Goal: Task Accomplishment & Management: Use online tool/utility

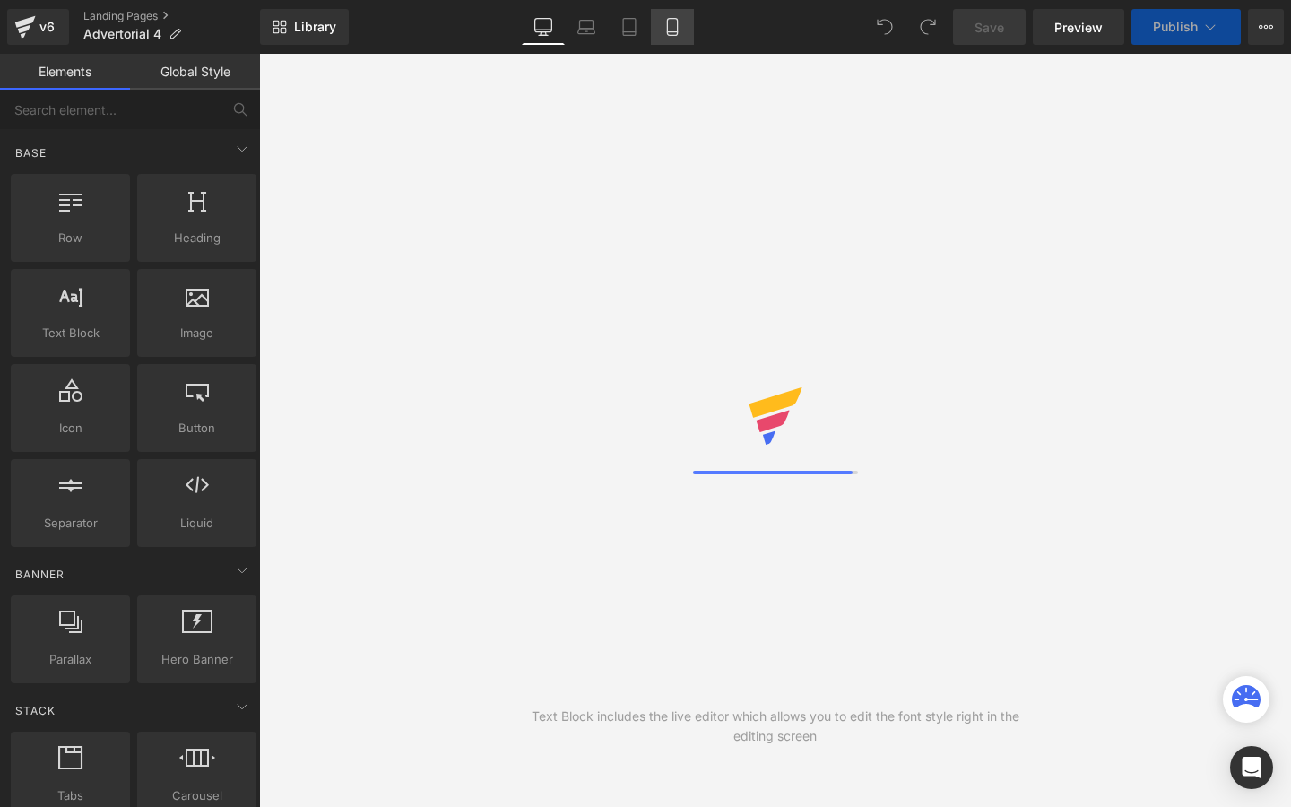
click at [677, 29] on icon at bounding box center [672, 27] width 18 height 18
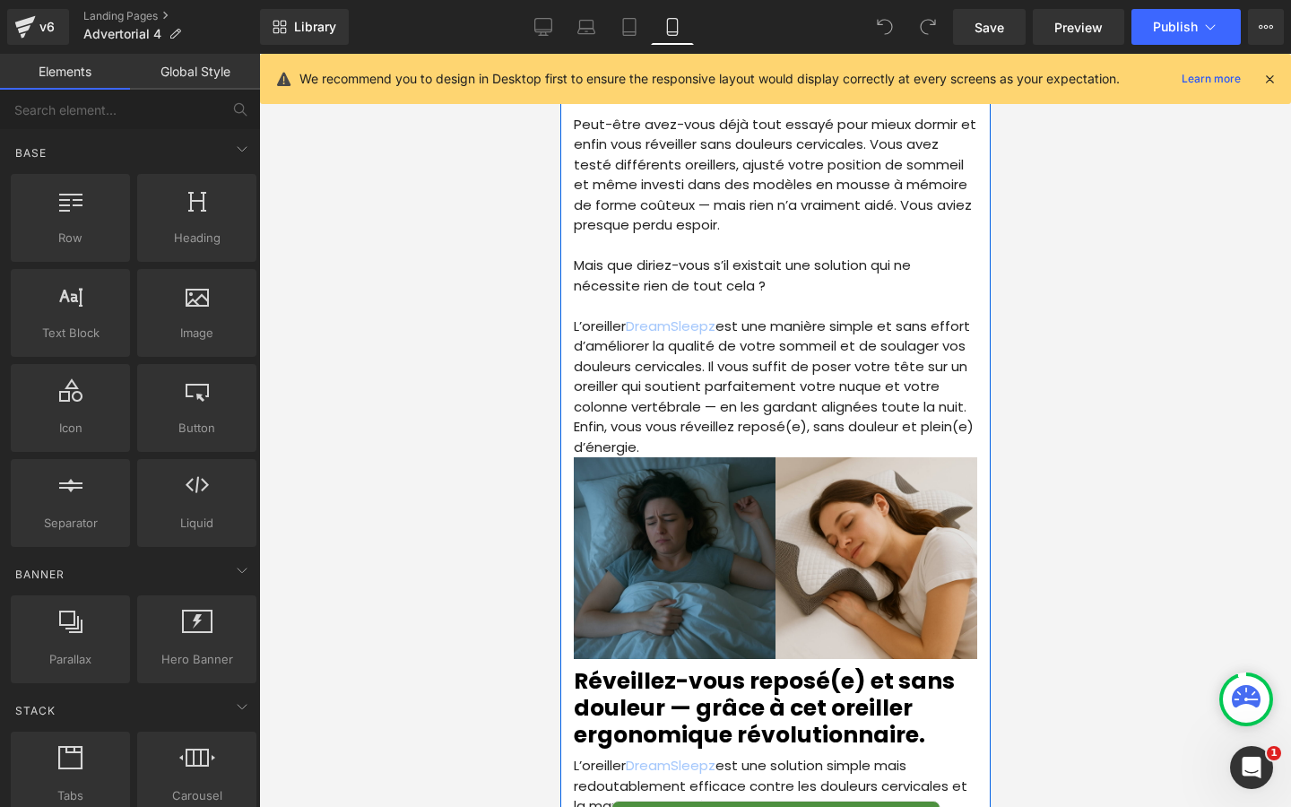
scroll to position [2052, 0]
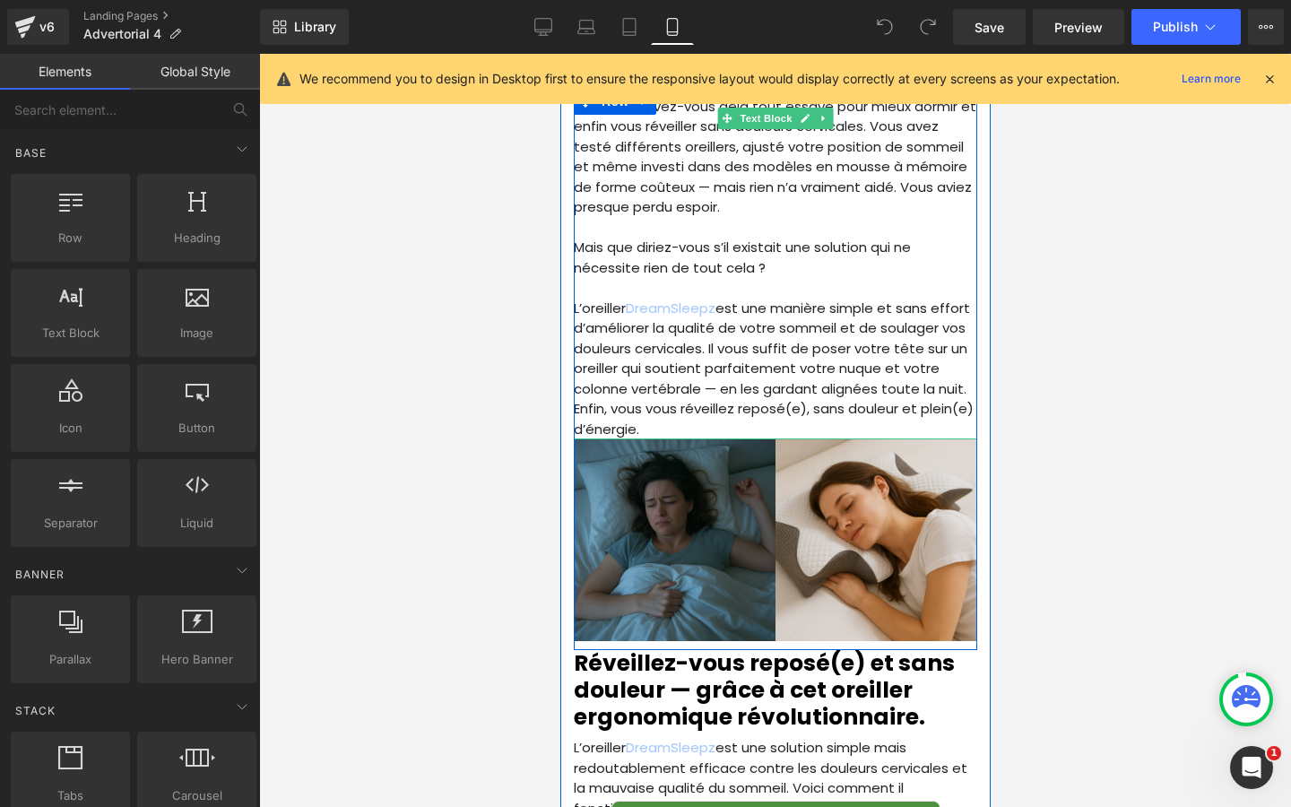
click at [639, 359] on p "L’oreiller DreamSleepz est une manière simple et sans effort d’améliorer la qua…" at bounding box center [774, 369] width 403 height 142
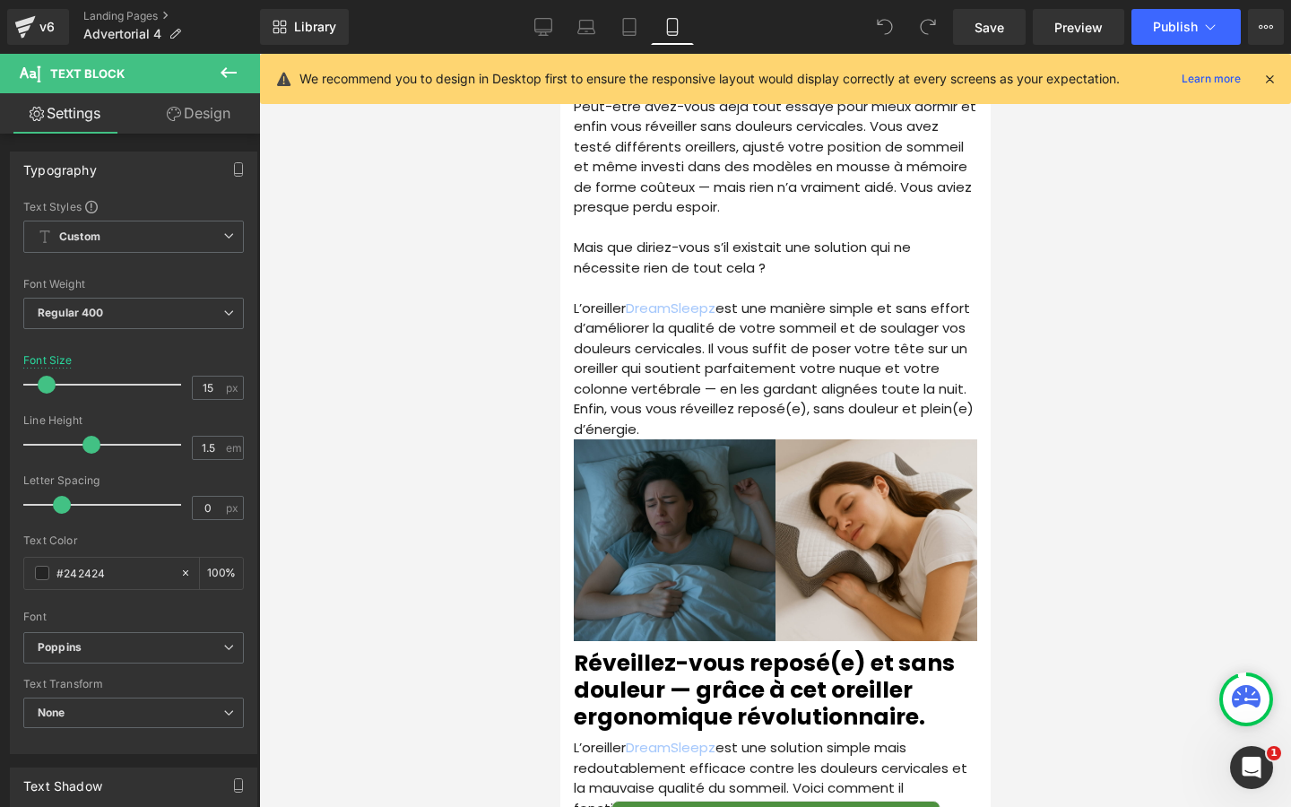
click at [174, 101] on link "Design" at bounding box center [199, 113] width 130 height 40
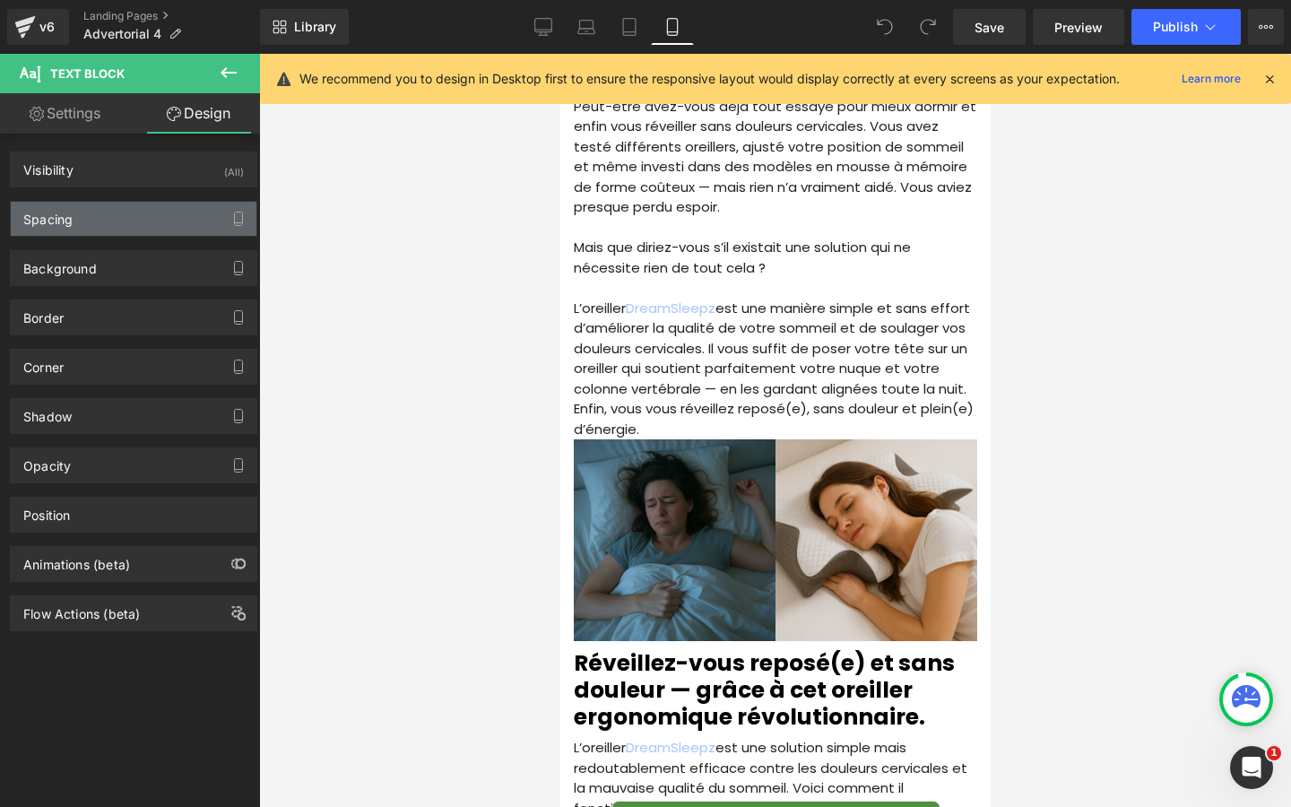
click at [122, 218] on div "Spacing" at bounding box center [134, 219] width 246 height 34
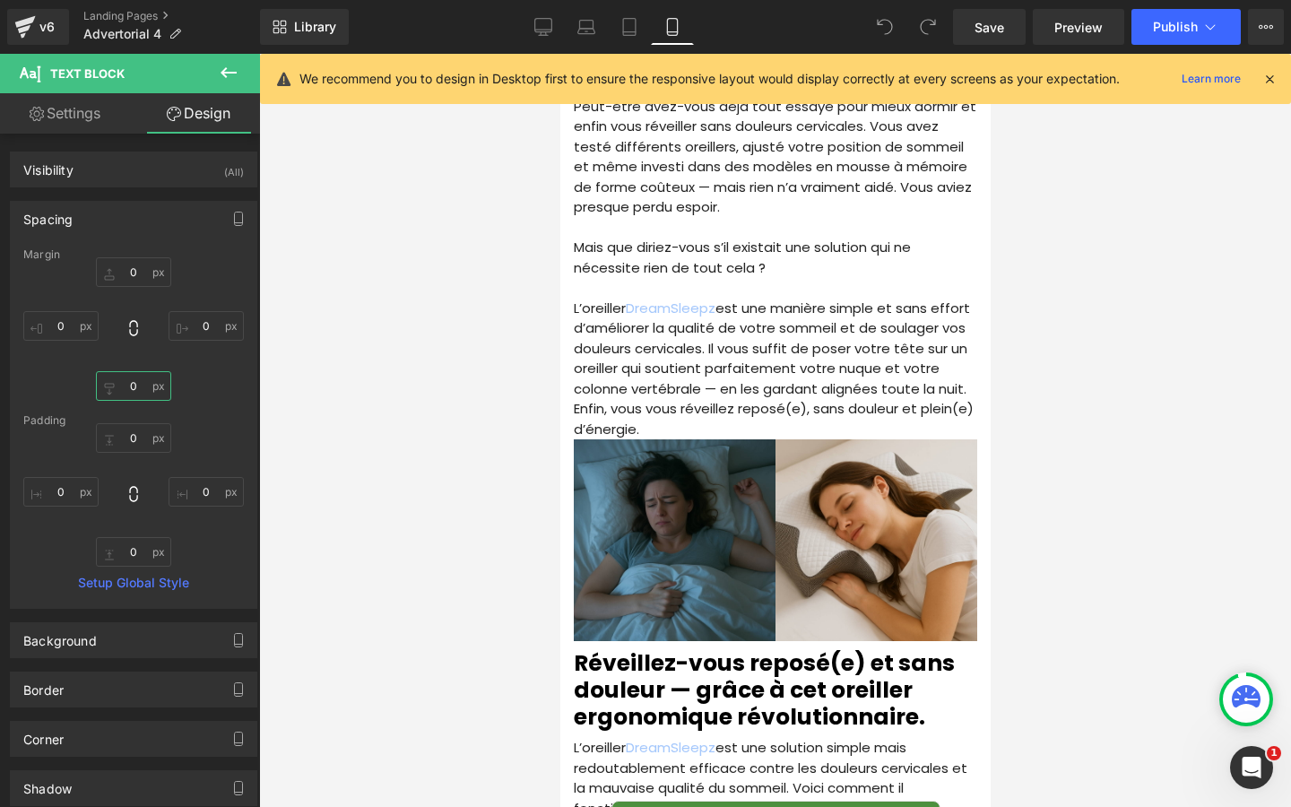
click at [141, 385] on input "0" at bounding box center [133, 386] width 75 height 30
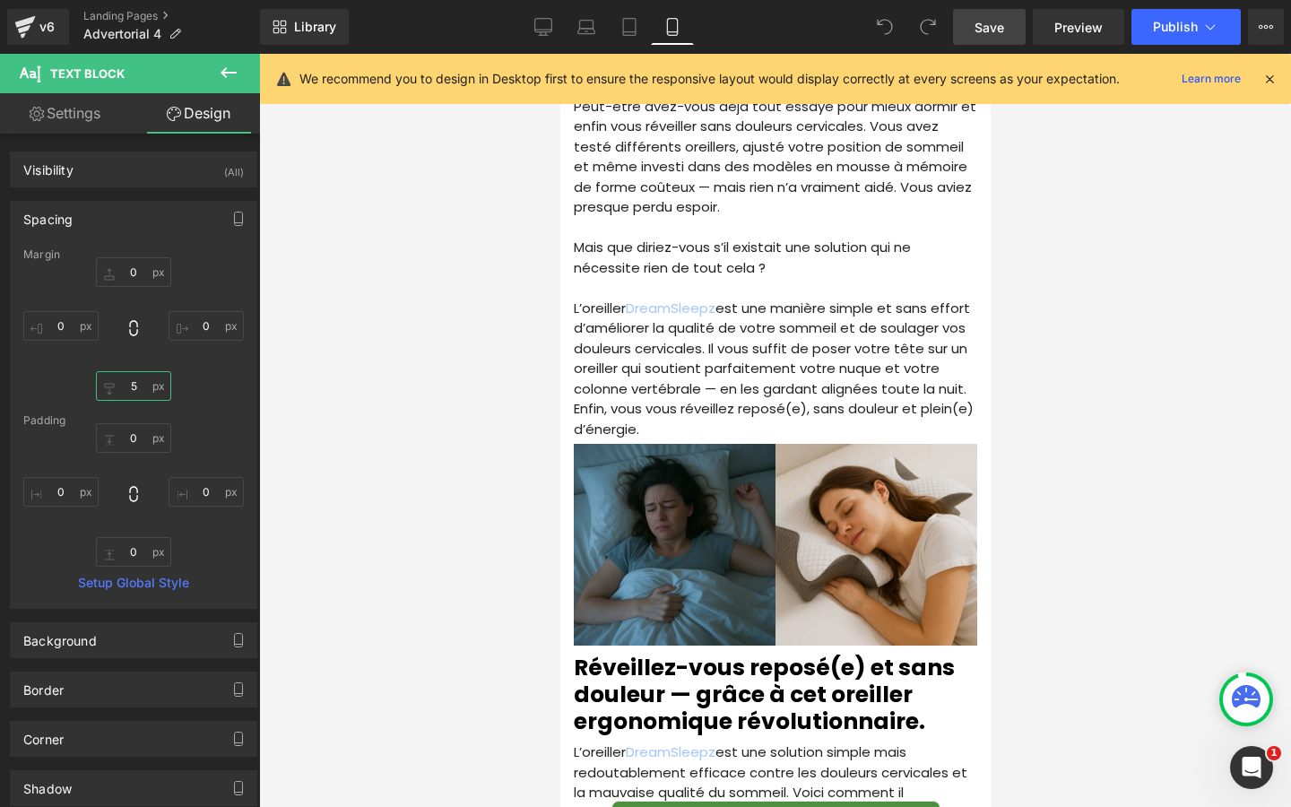
type input "5"
drag, startPoint x: 970, startPoint y: 11, endPoint x: 970, endPoint y: 699, distance: 688.3
click at [970, 11] on link "Save" at bounding box center [989, 27] width 73 height 36
click at [1150, 35] on button "Publish" at bounding box center [1185, 27] width 109 height 36
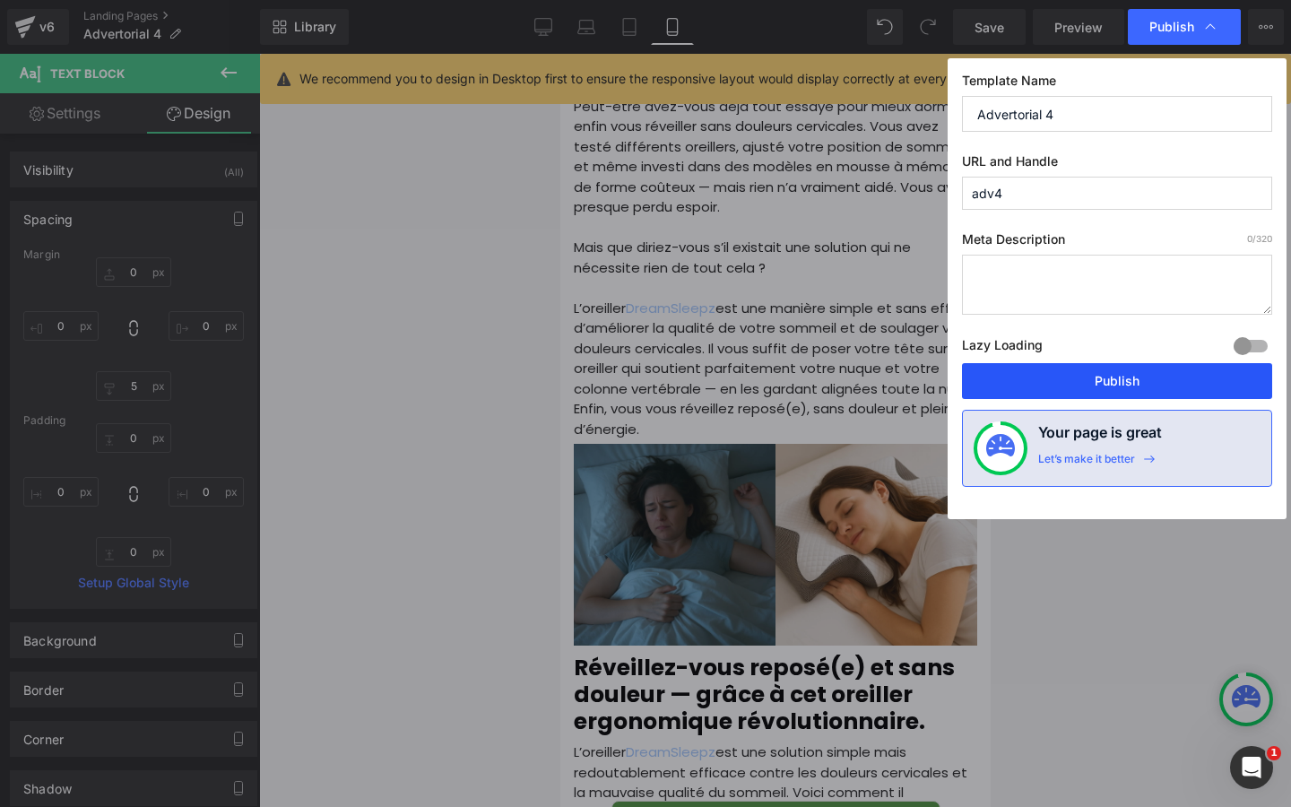
click at [1065, 390] on button "Publish" at bounding box center [1117, 381] width 310 height 36
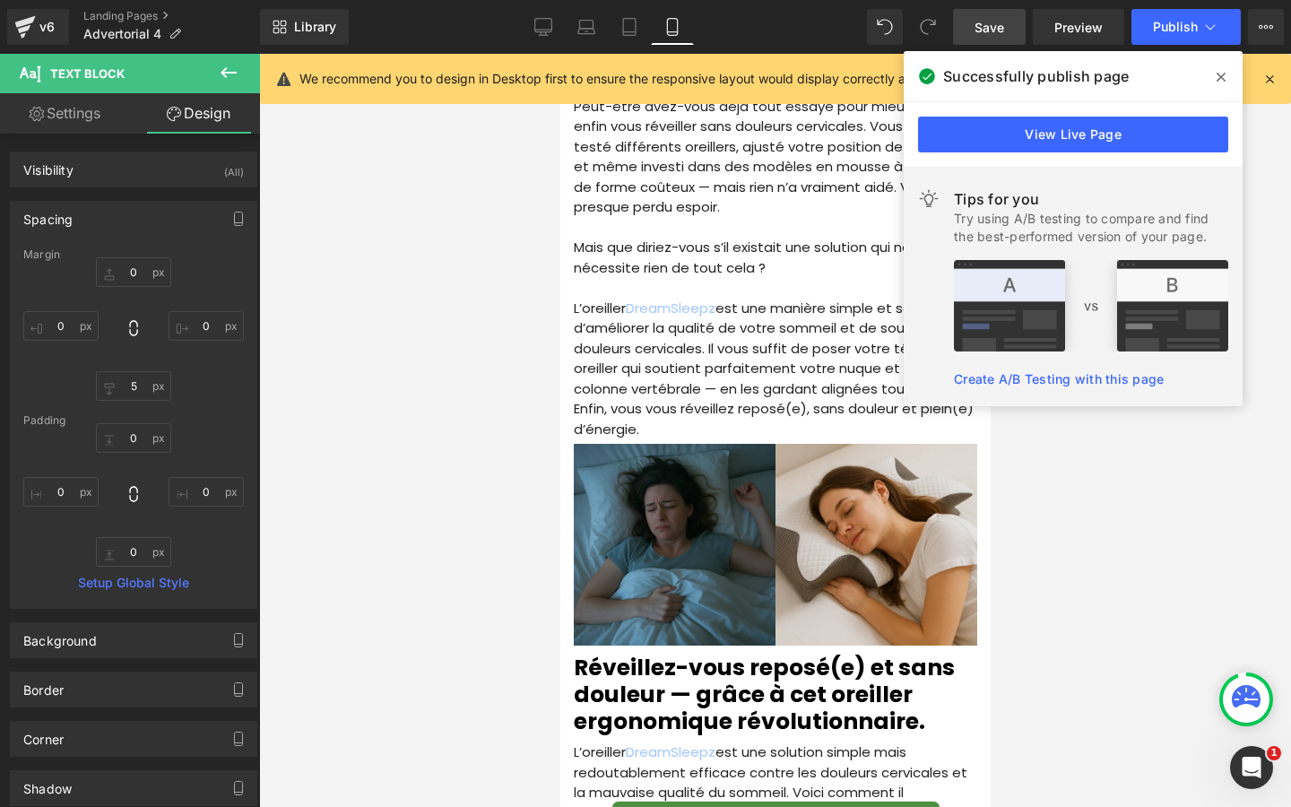
click at [1000, 39] on link "Save" at bounding box center [989, 27] width 73 height 36
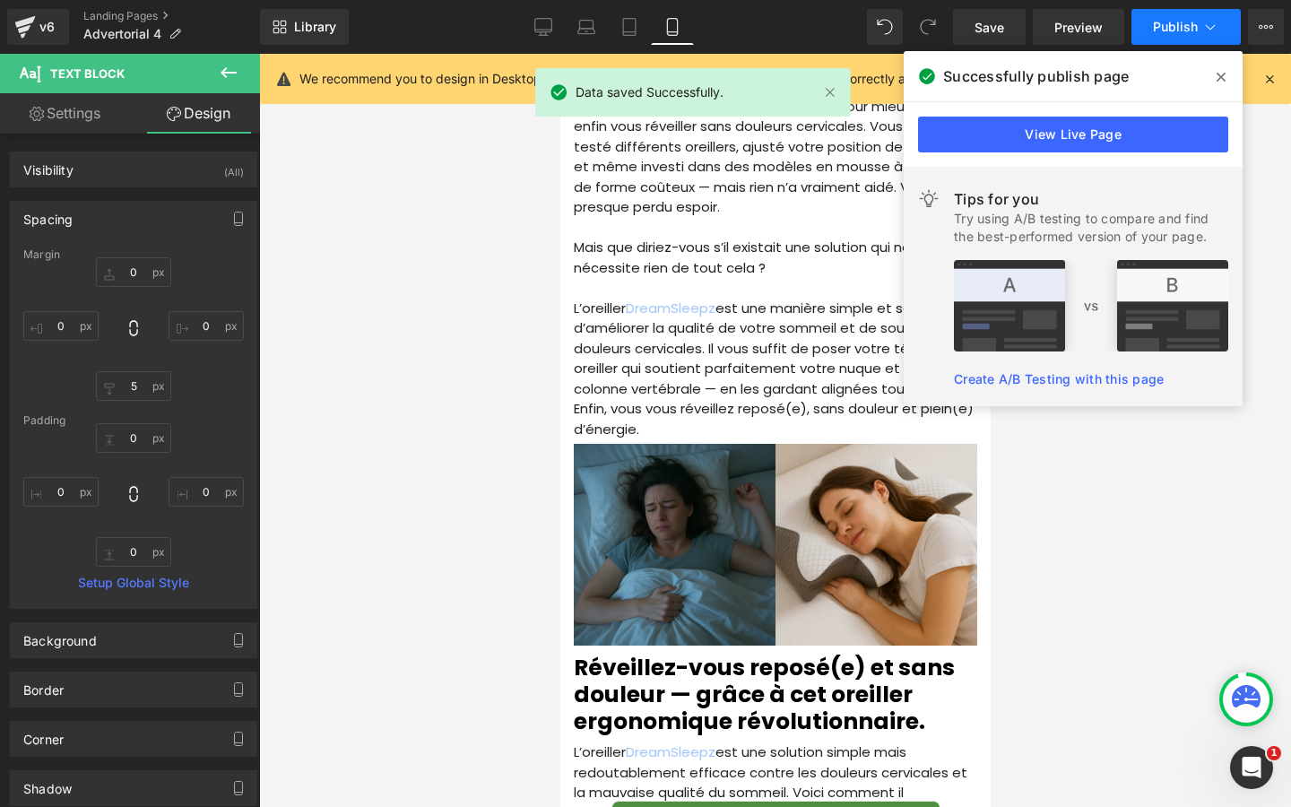
click at [1163, 26] on span "Publish" at bounding box center [1175, 27] width 45 height 14
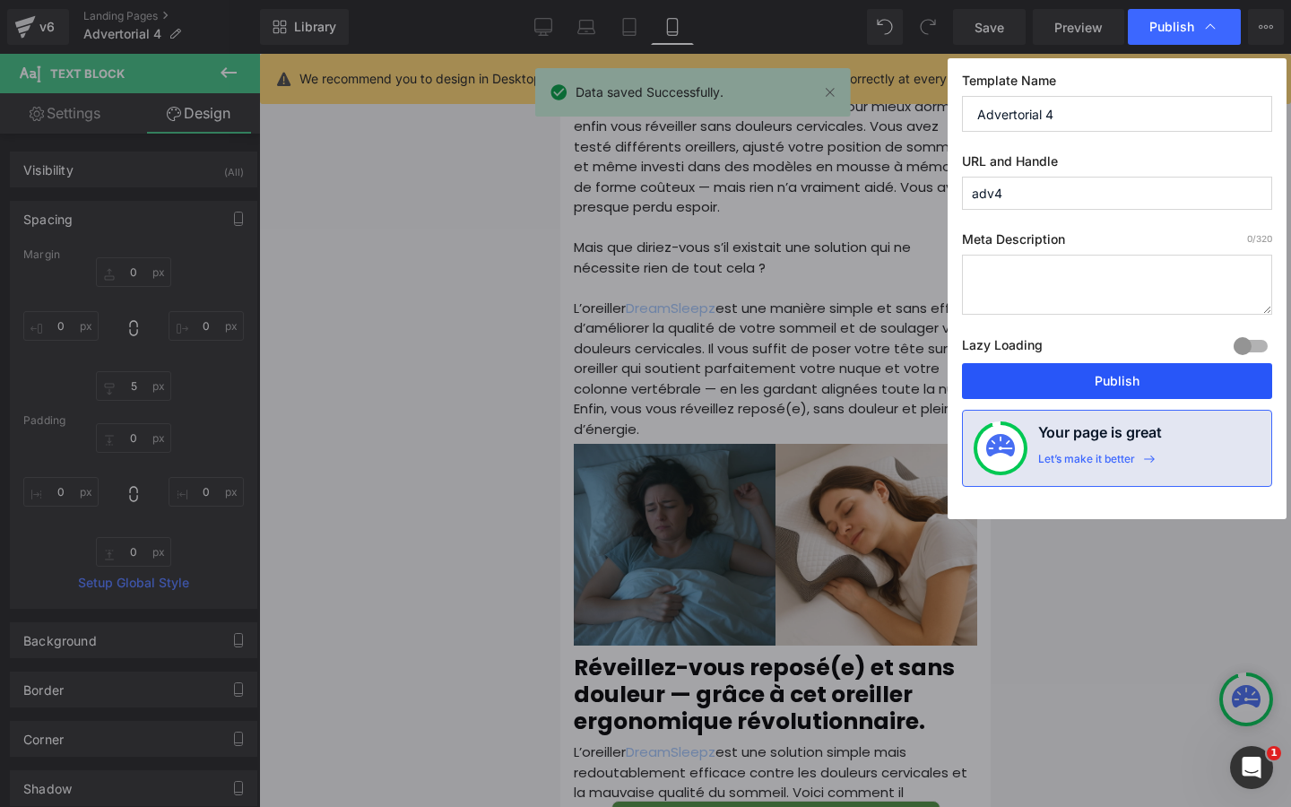
click at [1096, 376] on button "Publish" at bounding box center [1117, 381] width 310 height 36
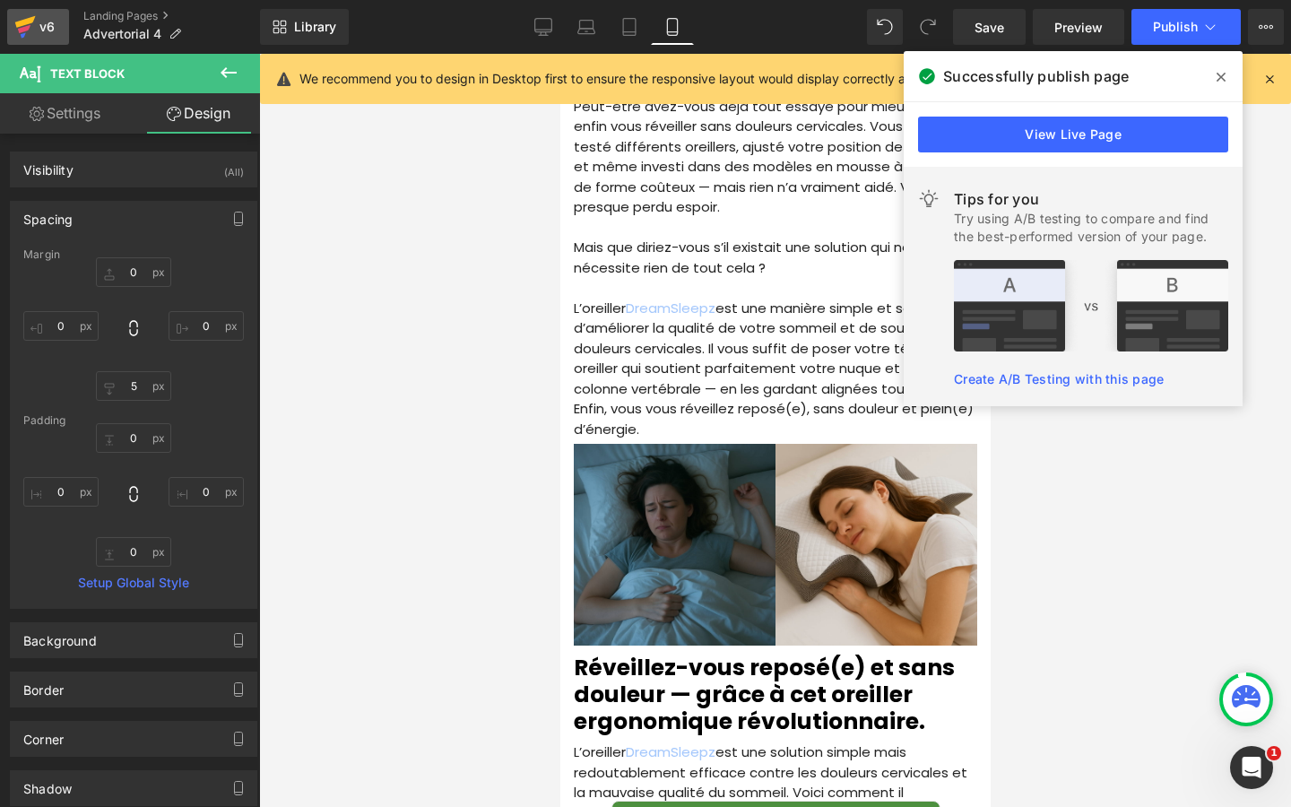
click at [41, 35] on div "v6" at bounding box center [47, 26] width 22 height 23
